Goal: Task Accomplishment & Management: Use online tool/utility

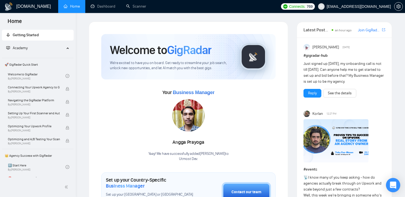
click at [393, 186] on icon "Open Intercom Messenger" at bounding box center [392, 185] width 7 height 7
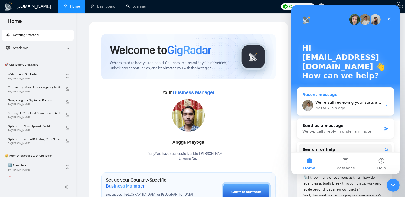
click at [331, 100] on div "We’re still reviewing your stats and scanner - once we have a full answer, we’l…" at bounding box center [345, 105] width 97 height 20
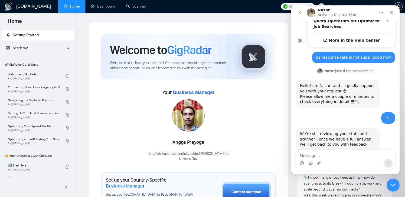
scroll to position [143, 0]
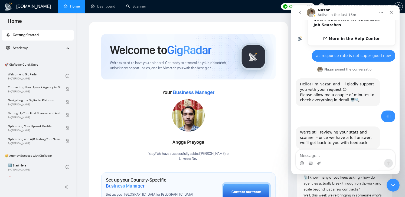
type textarea "j"
type textarea "how is everything going?"
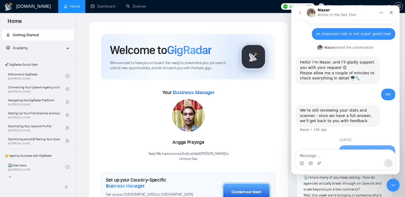
scroll to position [173, 0]
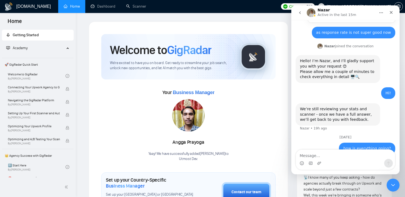
click at [144, 107] on div "Your Business Manager [PERSON_NAME] Yaay! We have successfully added Angga Pray…" at bounding box center [188, 125] width 174 height 74
click at [137, 4] on link "Scanner" at bounding box center [136, 6] width 20 height 5
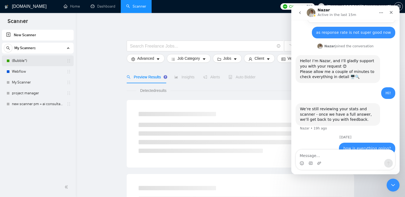
click at [26, 58] on link "(Bubble*)" at bounding box center [37, 60] width 51 height 11
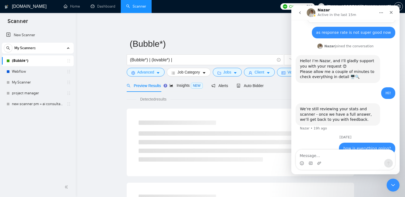
click at [271, 84] on div "Preview Results Insights NEW Alerts Auto Bidder" at bounding box center [240, 85] width 227 height 13
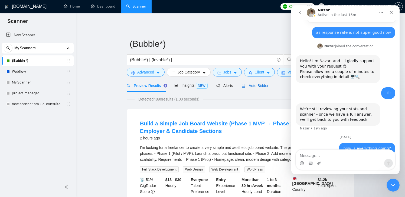
click at [250, 85] on span "Auto Bidder" at bounding box center [254, 86] width 27 height 4
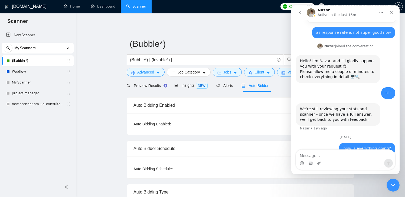
checkbox input "true"
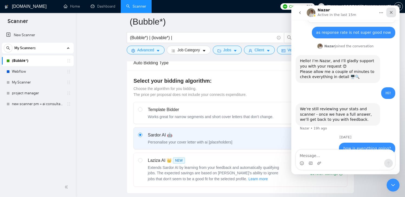
scroll to position [134, 0]
click at [392, 10] on div "Close" at bounding box center [391, 13] width 10 height 10
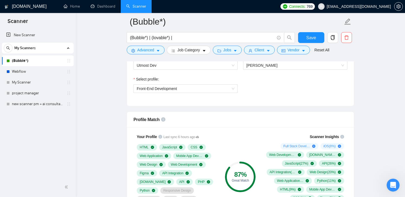
scroll to position [303, 0]
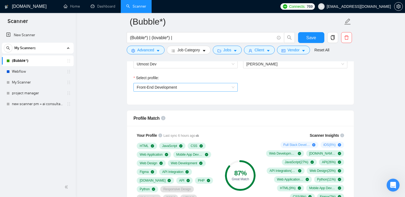
click at [176, 90] on span "Front-End Development" at bounding box center [186, 87] width 98 height 8
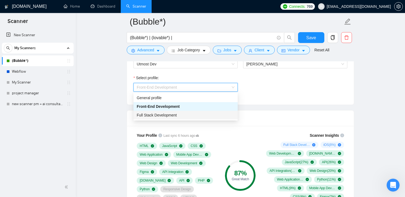
click at [165, 113] on span "Full Stack Development" at bounding box center [157, 115] width 40 height 4
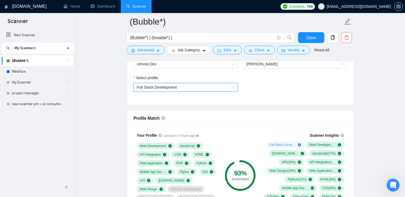
click at [166, 84] on span "Full Stack Development" at bounding box center [186, 87] width 98 height 8
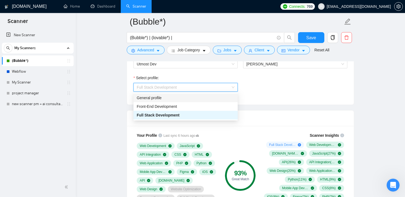
click at [163, 97] on div "General profile" at bounding box center [186, 98] width 98 height 6
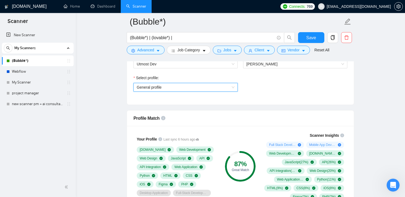
click at [171, 83] on span "General profile" at bounding box center [186, 87] width 98 height 8
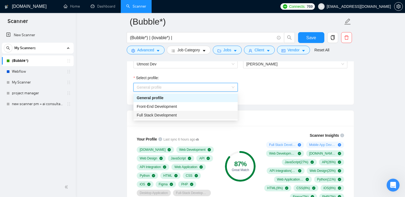
click at [170, 114] on span "Full Stack Development" at bounding box center [157, 115] width 40 height 4
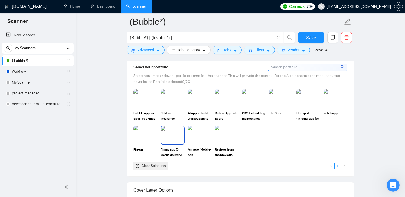
scroll to position [495, 0]
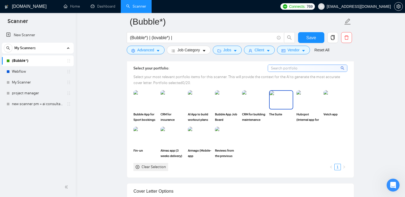
click at [282, 109] on img at bounding box center [280, 100] width 23 height 18
click at [338, 109] on img at bounding box center [335, 100] width 23 height 18
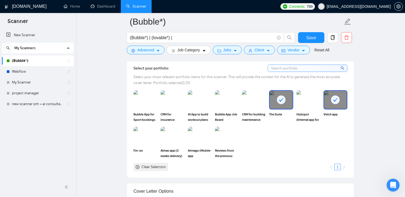
click at [150, 170] on div "Clear Selection" at bounding box center [153, 167] width 24 height 6
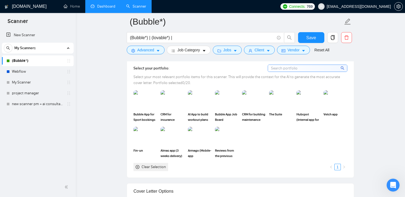
click at [94, 9] on link "Dashboard" at bounding box center [103, 6] width 25 height 5
